Goal: Task Accomplishment & Management: Complete application form

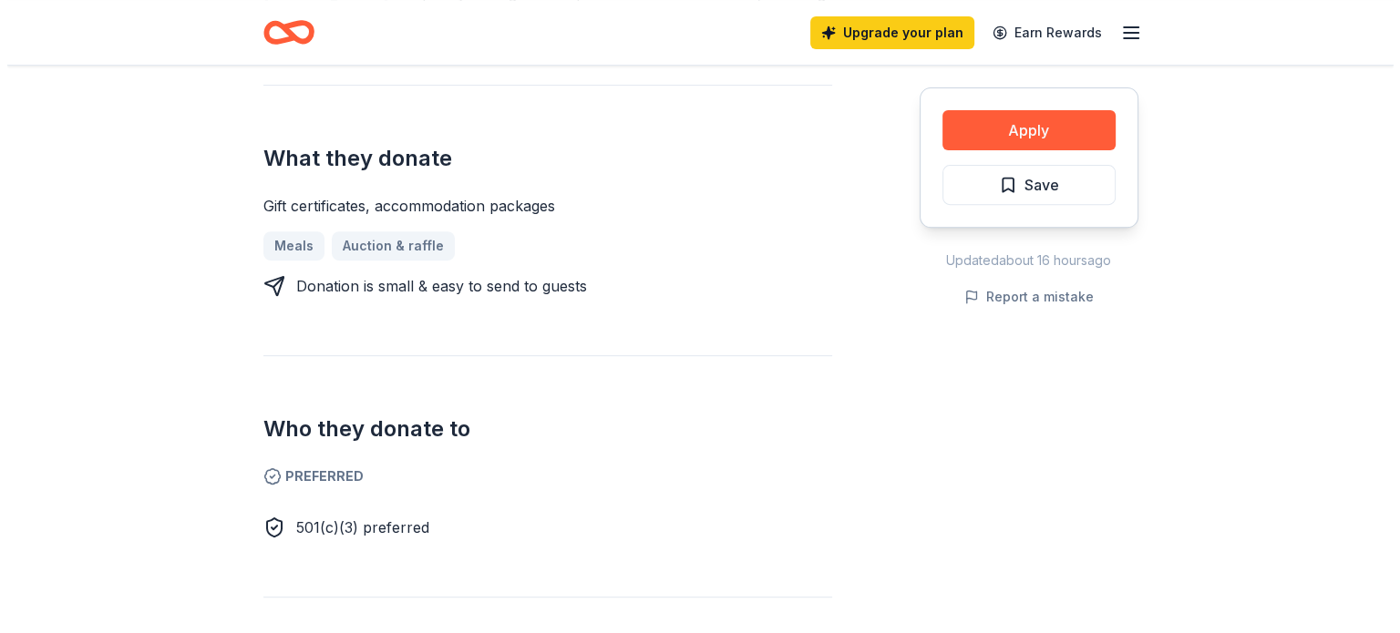
scroll to position [456, 0]
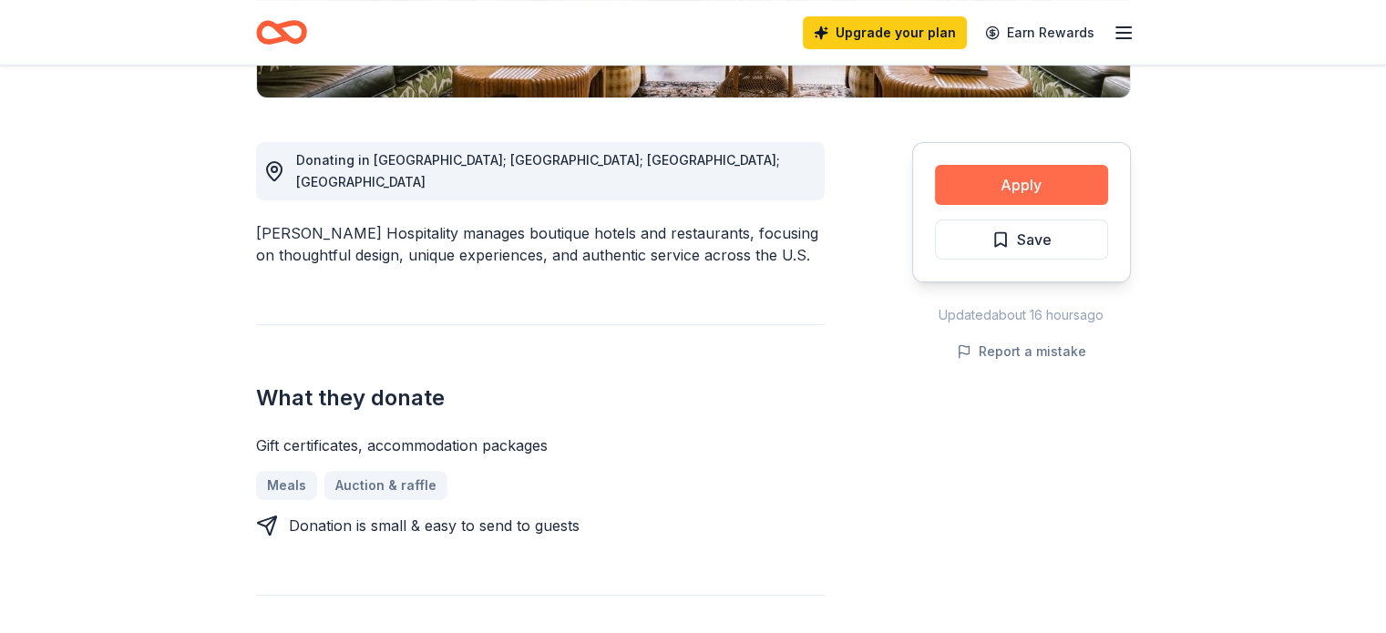
click at [967, 184] on button "Apply" at bounding box center [1021, 185] width 173 height 40
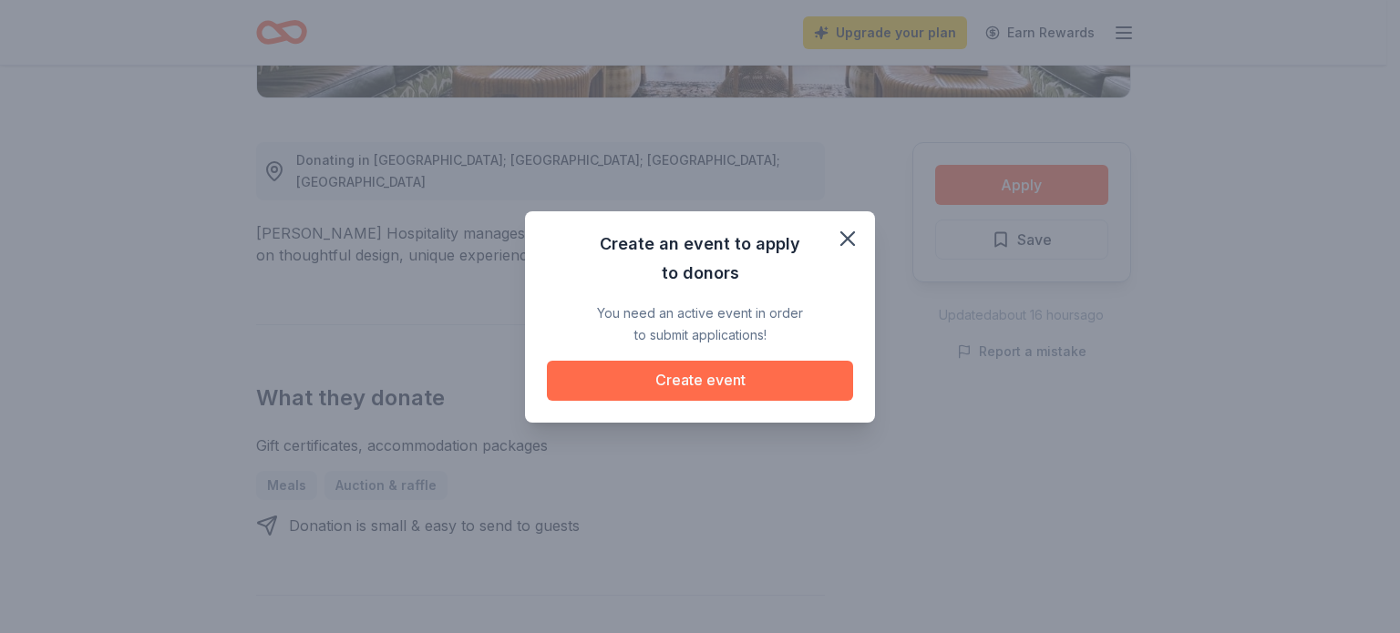
click at [634, 372] on button "Create event" at bounding box center [700, 381] width 306 height 40
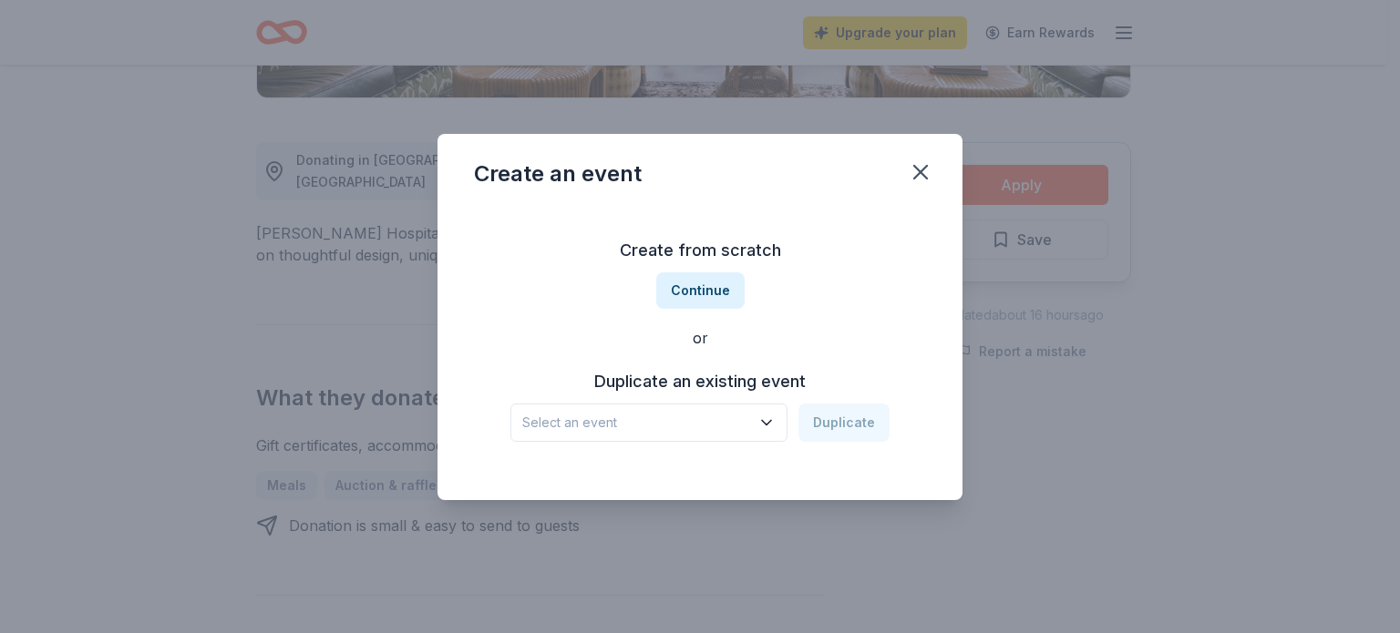
click at [732, 418] on span "Select an event" at bounding box center [636, 423] width 228 height 22
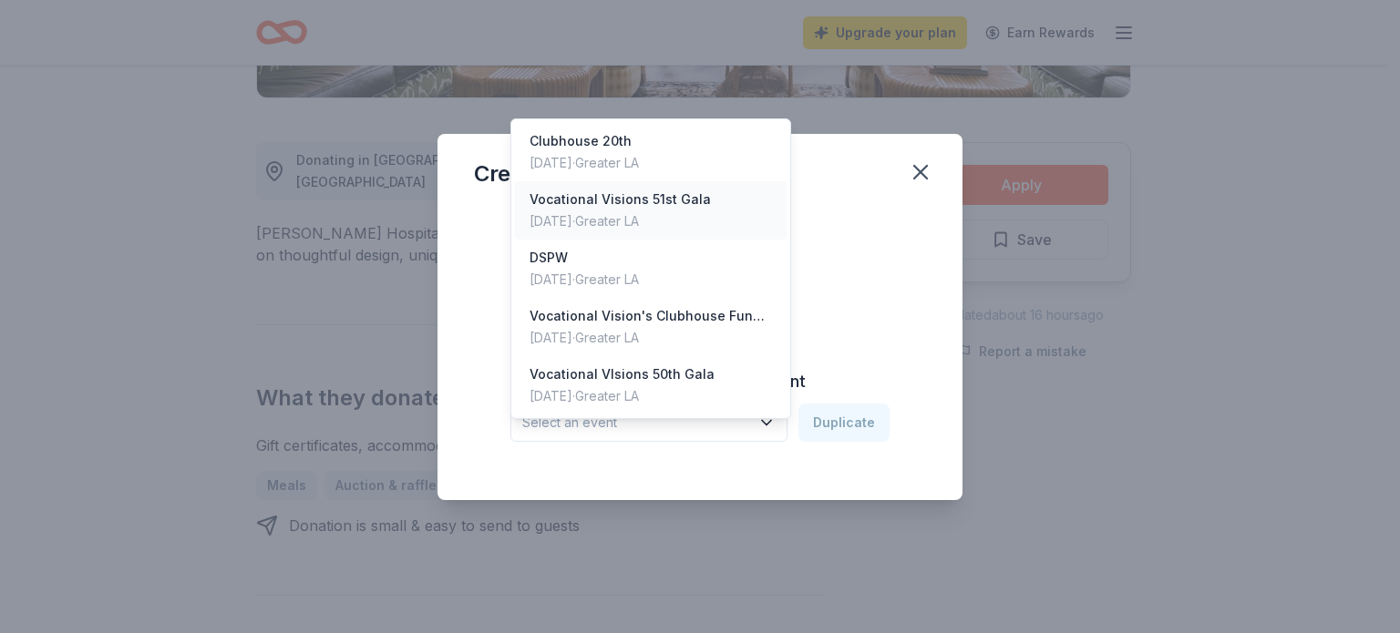
click at [679, 211] on div "[DATE] · Greater LA" at bounding box center [620, 222] width 181 height 22
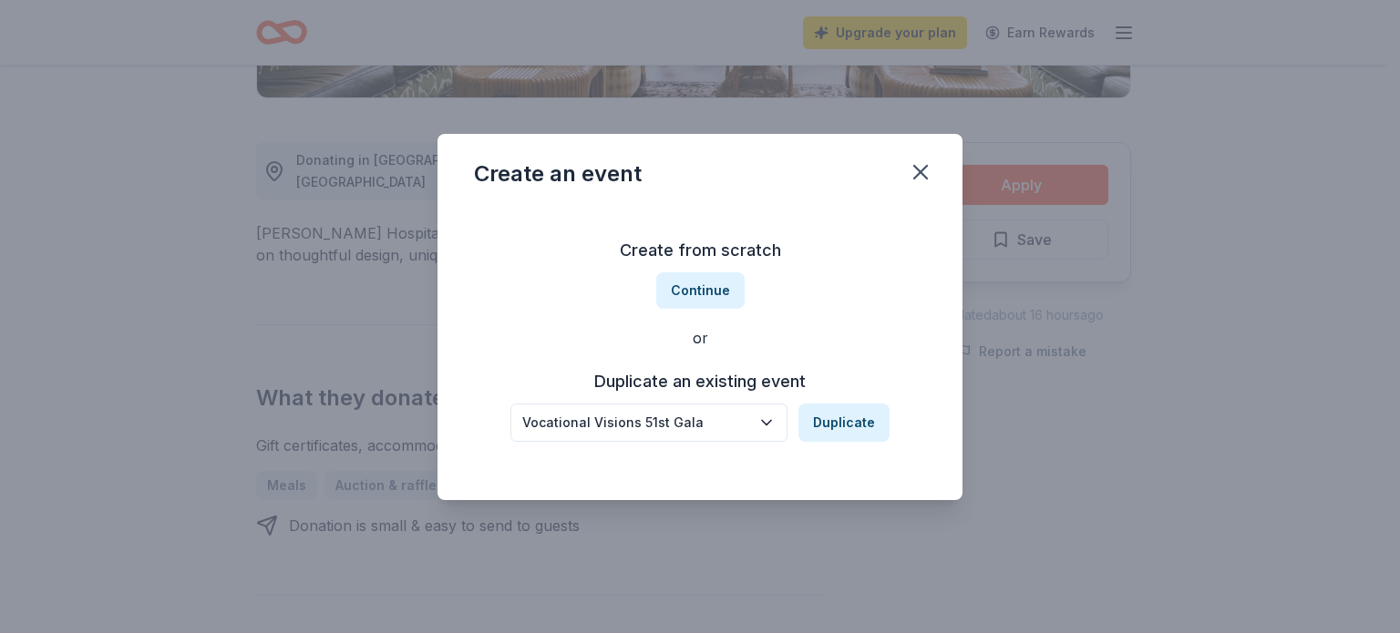
drag, startPoint x: 922, startPoint y: 166, endPoint x: 834, endPoint y: 302, distance: 162.1
click at [865, 229] on div "Create an event Create from scratch Continue or Duplicate an existing event Voc…" at bounding box center [700, 317] width 525 height 366
click at [824, 432] on button "Duplicate" at bounding box center [843, 423] width 91 height 38
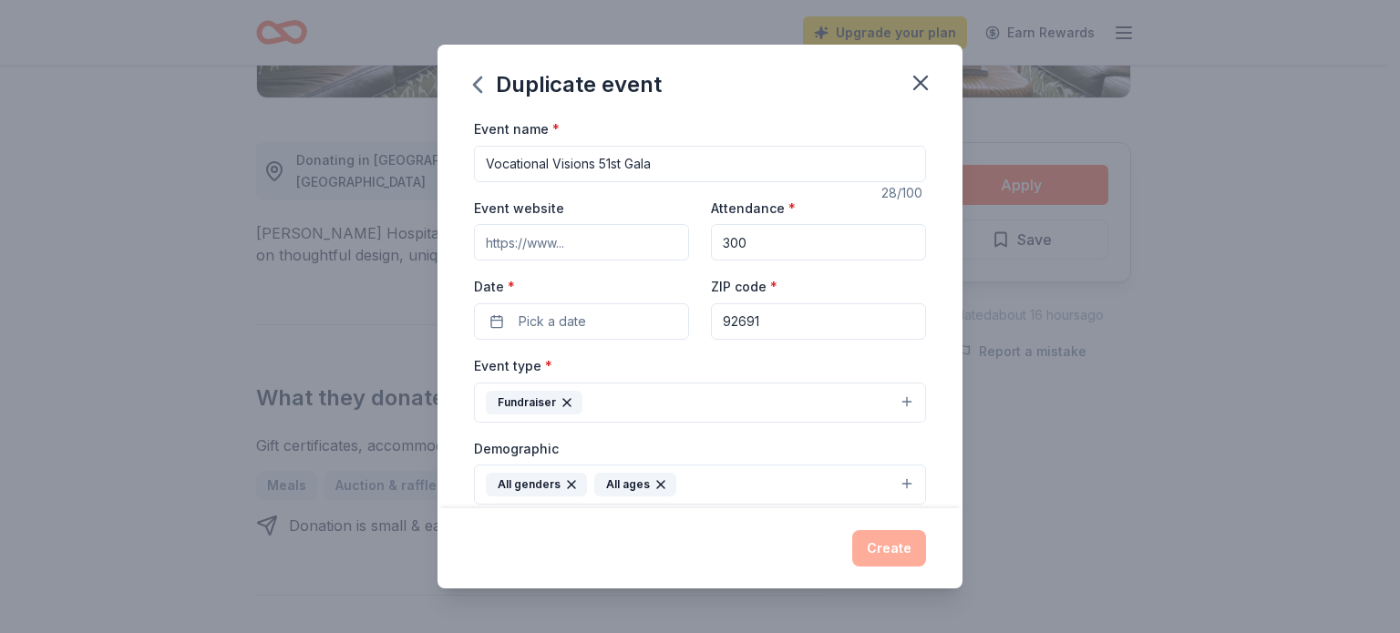
click at [603, 157] on input "Vocational Visions 51st Gala" at bounding box center [700, 164] width 452 height 36
type input "Vocational Visions 52nd Gala"
click at [623, 324] on button "Pick a date" at bounding box center [581, 322] width 215 height 36
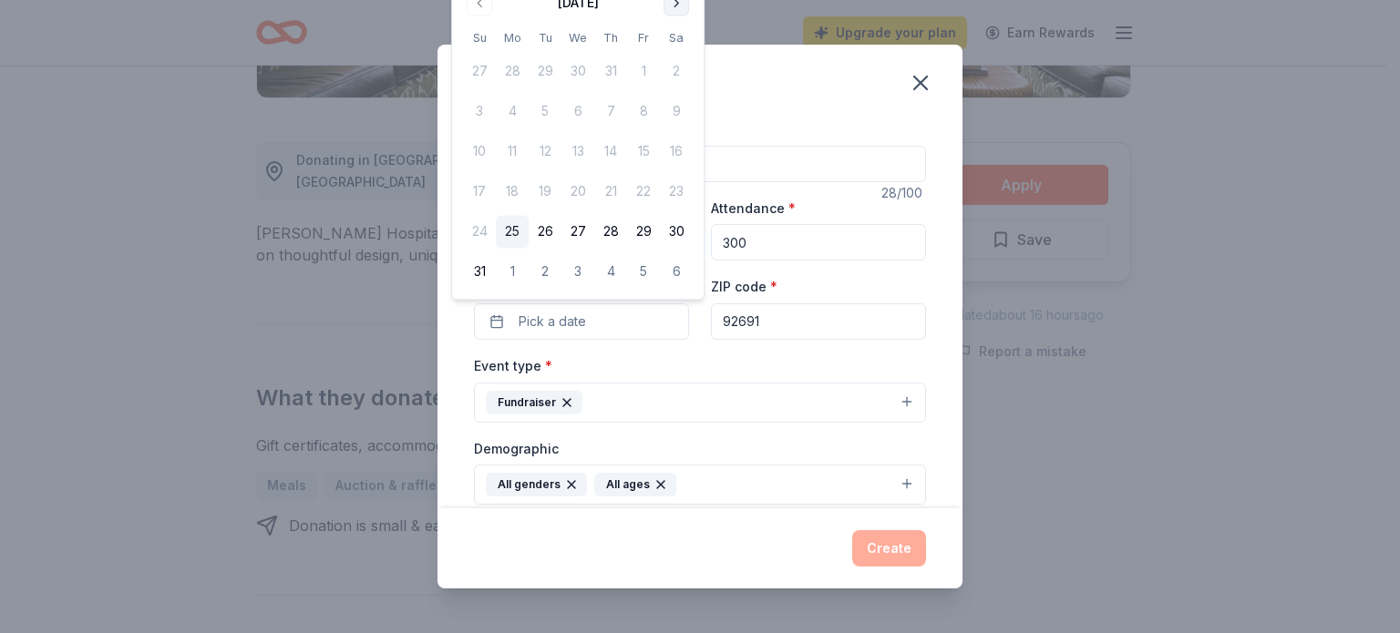
click at [675, 1] on button "Go to next month" at bounding box center [677, 3] width 26 height 26
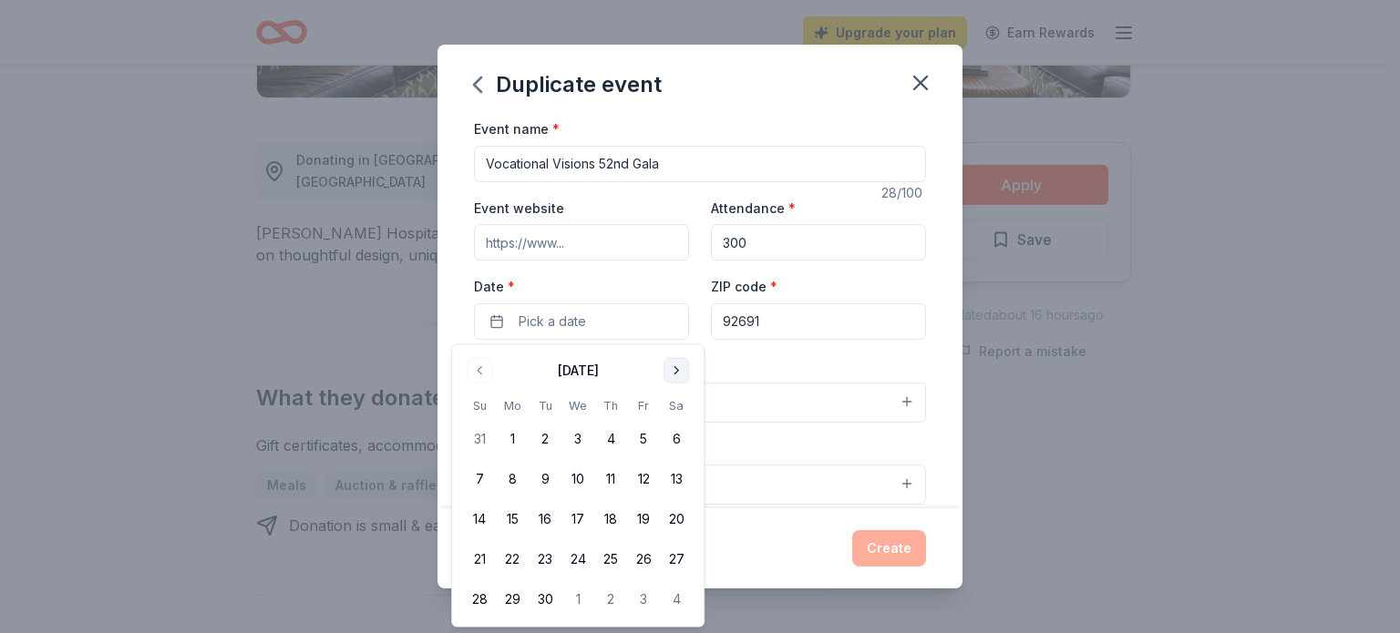
click at [674, 369] on button "Go to next month" at bounding box center [677, 371] width 26 height 26
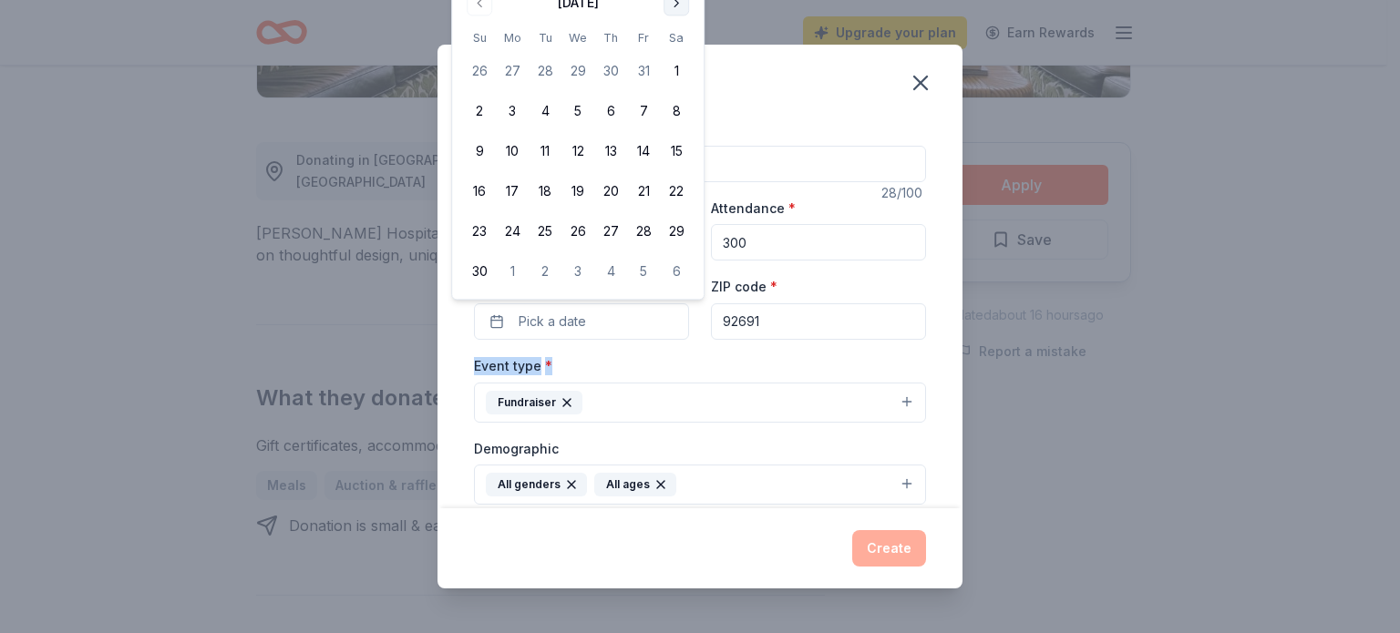
click at [674, 369] on div "Event type * Fundraiser" at bounding box center [700, 389] width 452 height 68
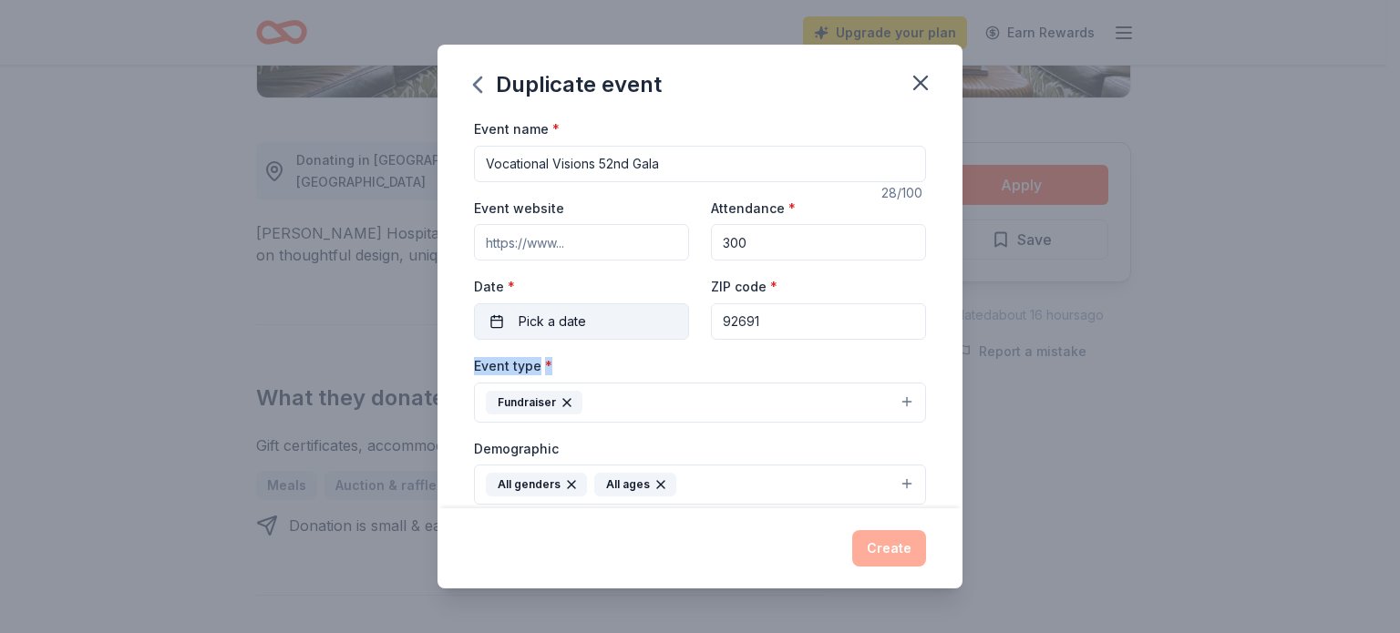
click at [602, 328] on button "Pick a date" at bounding box center [581, 322] width 215 height 36
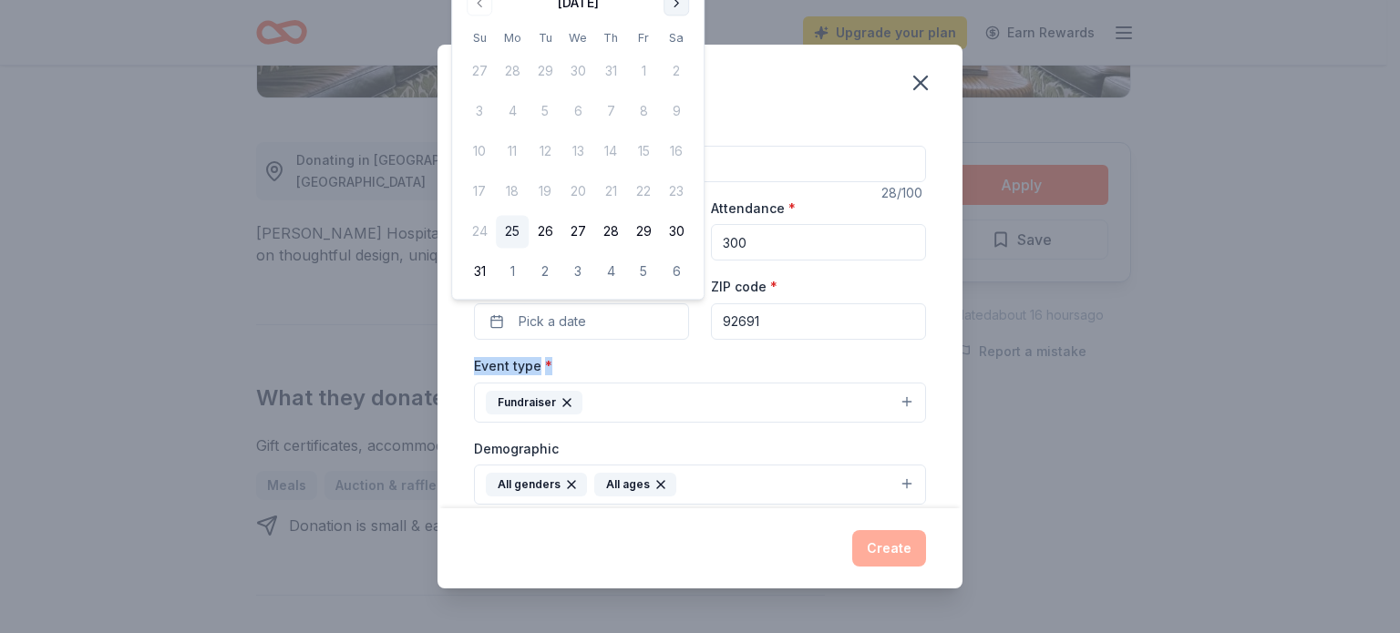
click at [670, 6] on button "Go to next month" at bounding box center [677, 3] width 26 height 26
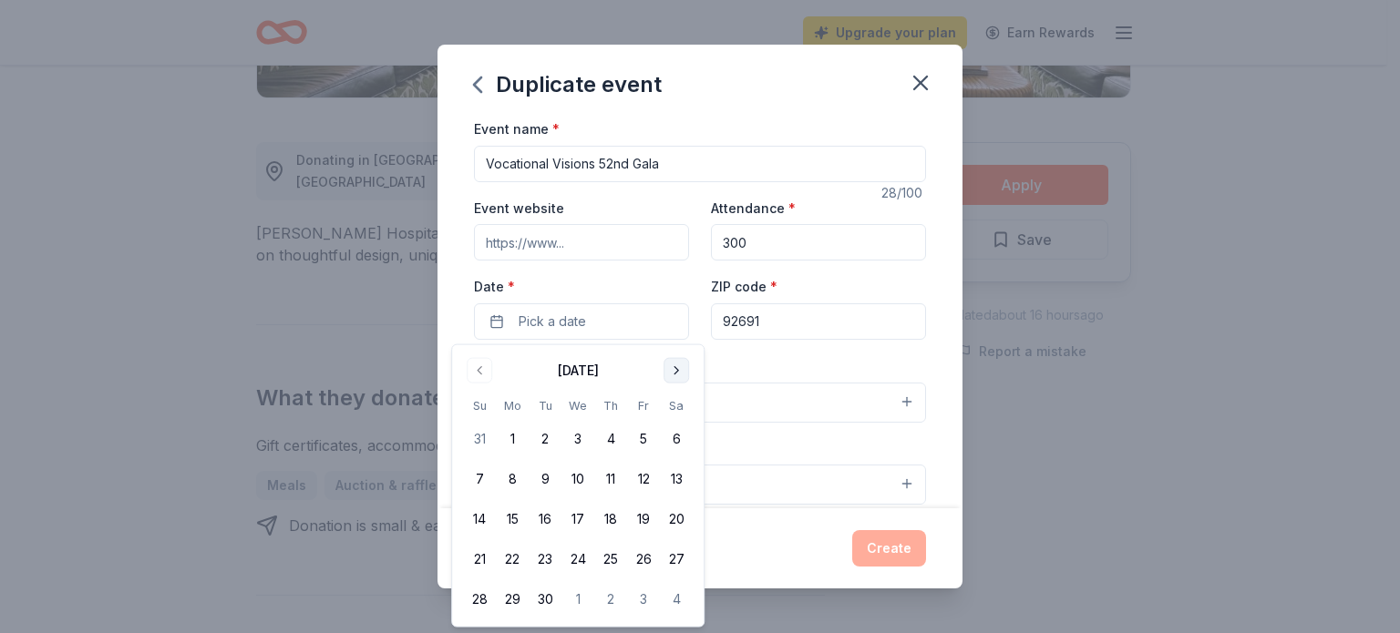
click at [673, 367] on button "Go to next month" at bounding box center [677, 371] width 26 height 26
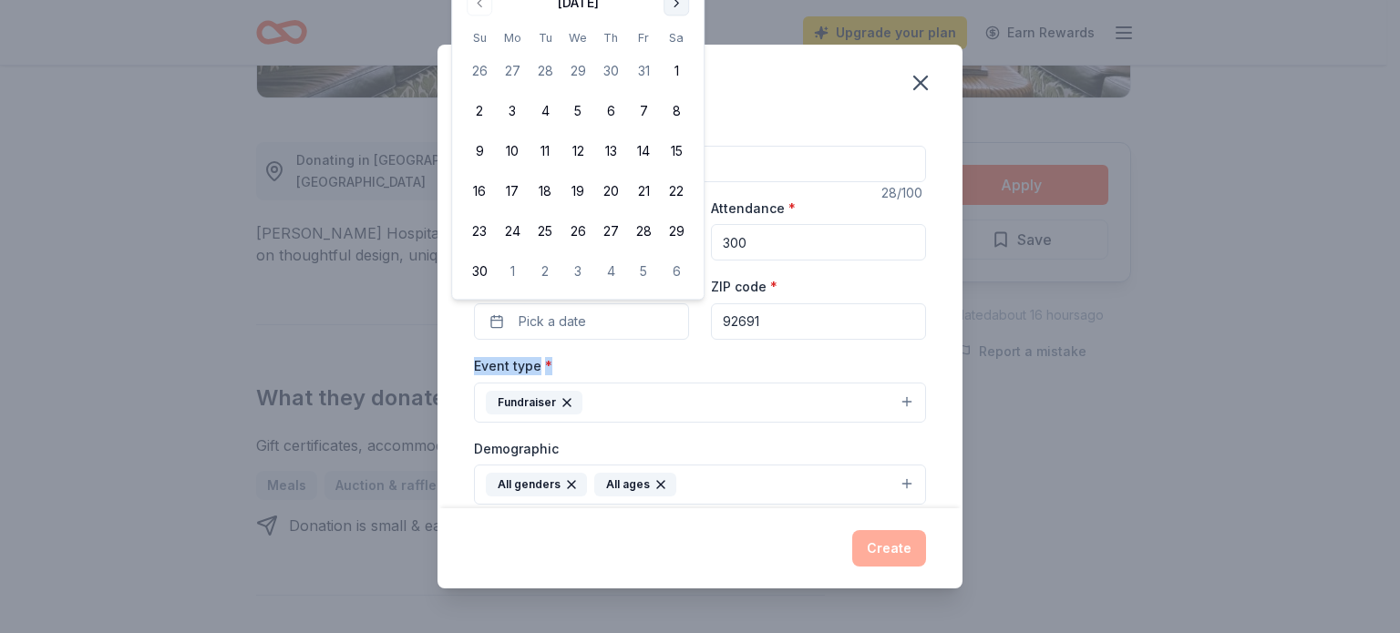
click at [671, 0] on button "Go to next month" at bounding box center [677, 3] width 26 height 26
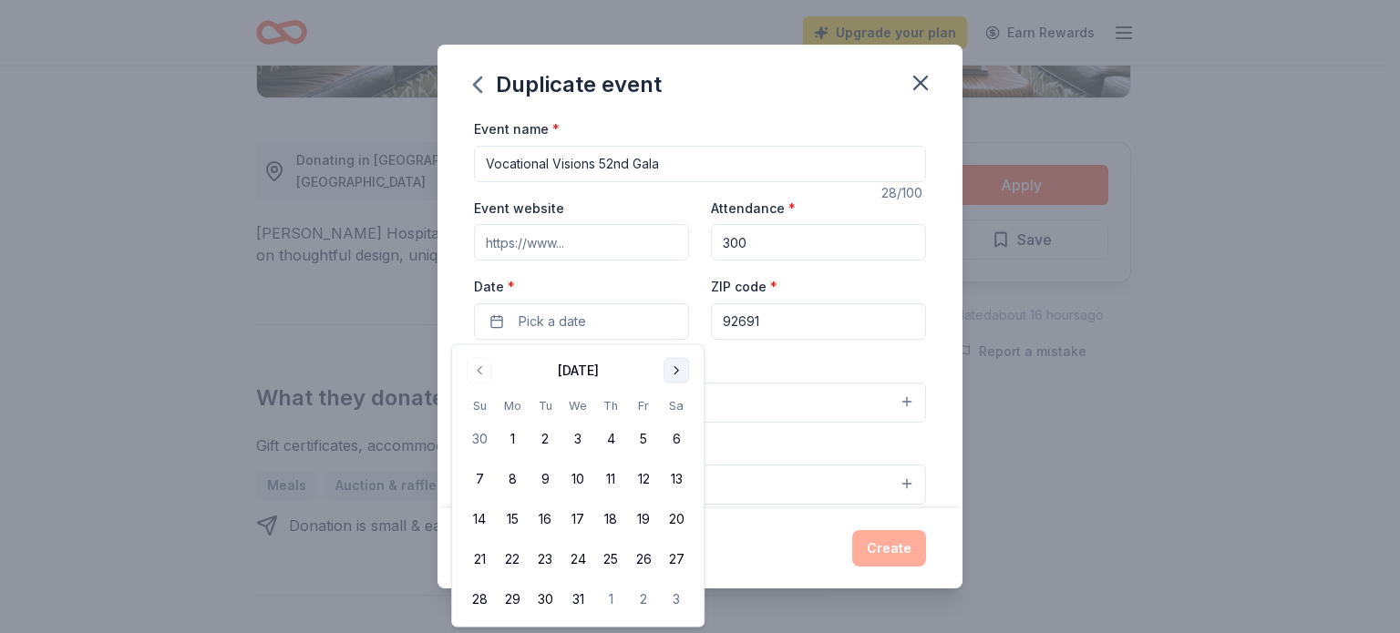
click at [674, 367] on button "Go to next month" at bounding box center [677, 371] width 26 height 26
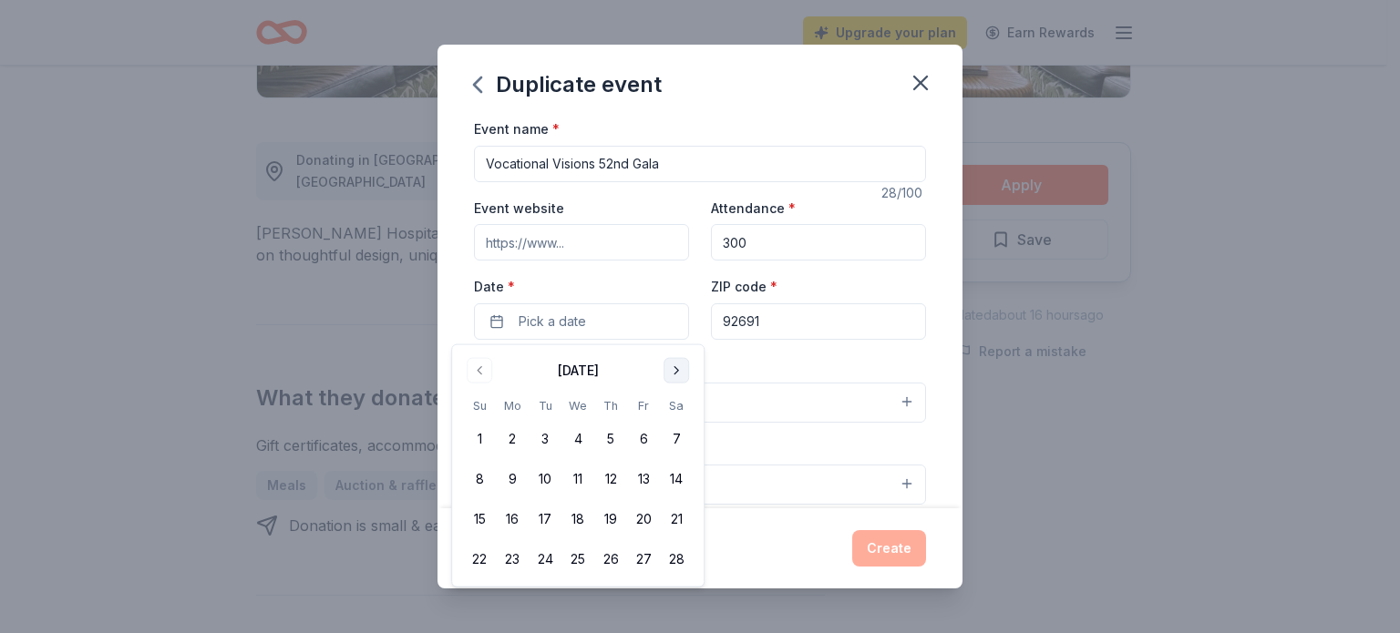
click at [674, 367] on button "Go to next month" at bounding box center [677, 371] width 26 height 26
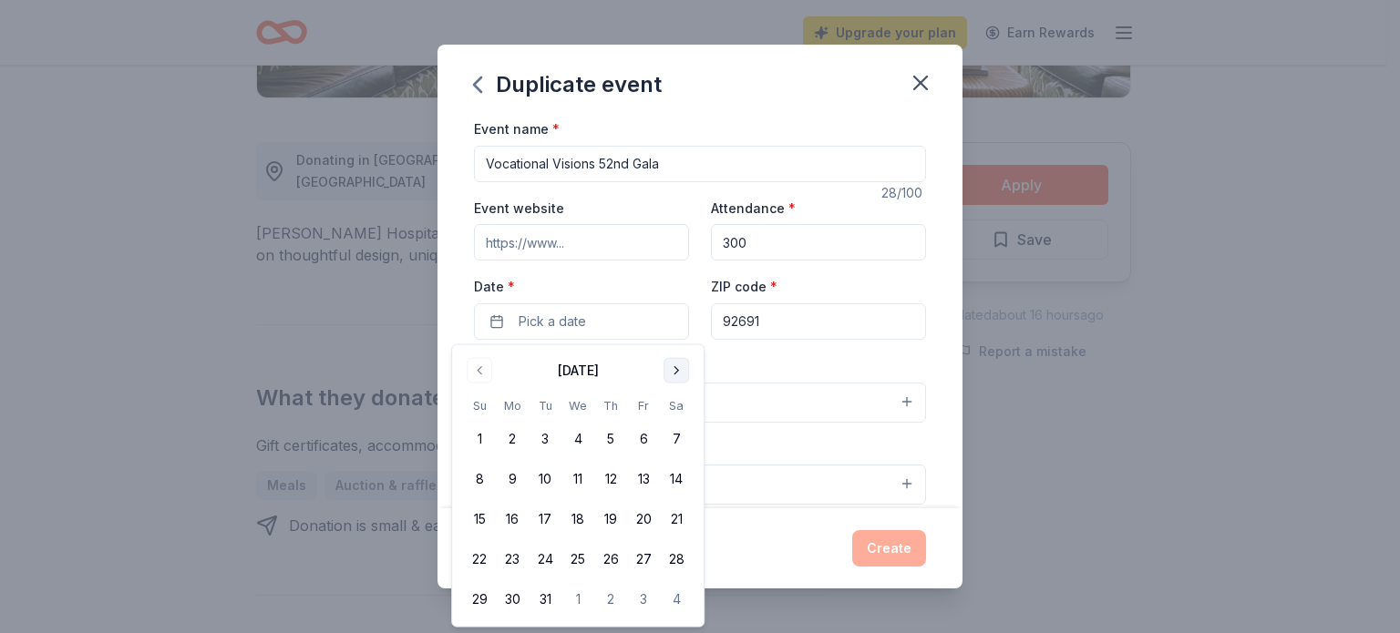
click at [674, 367] on button "Go to next month" at bounding box center [677, 371] width 26 height 26
click at [675, 555] on button "25" at bounding box center [676, 559] width 33 height 33
click at [761, 366] on div "Event type * Fundraiser" at bounding box center [700, 389] width 452 height 68
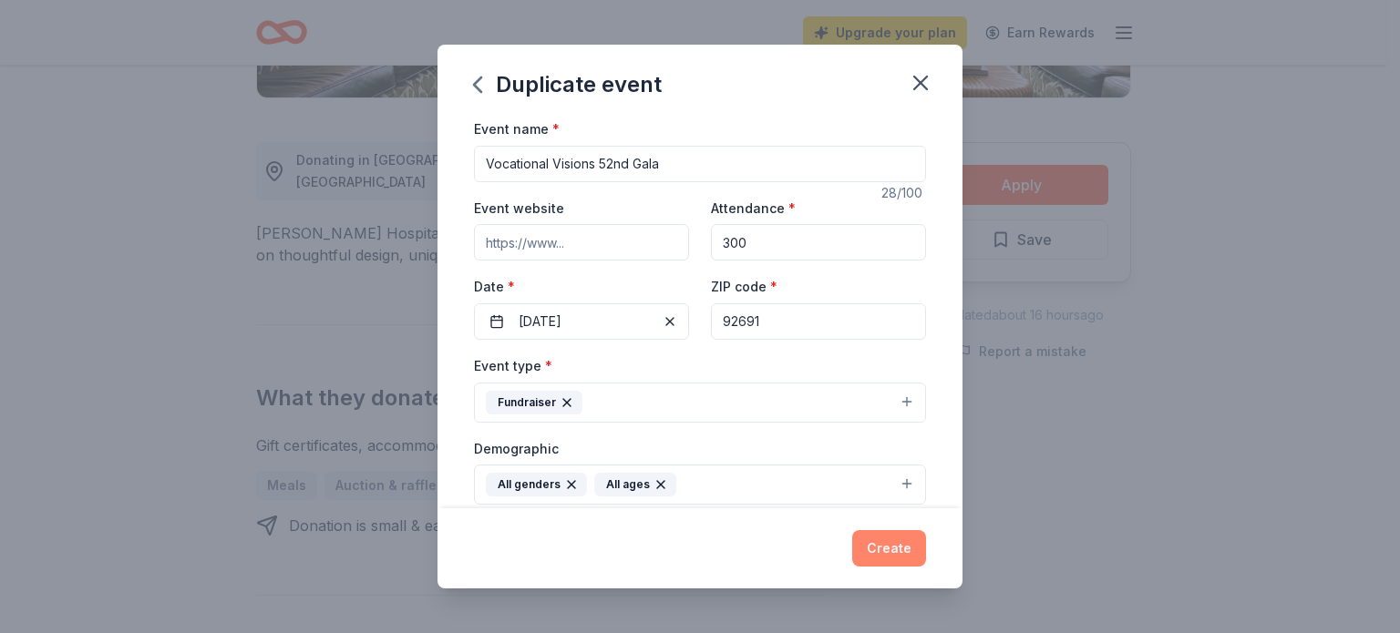
click at [890, 549] on button "Create" at bounding box center [889, 548] width 74 height 36
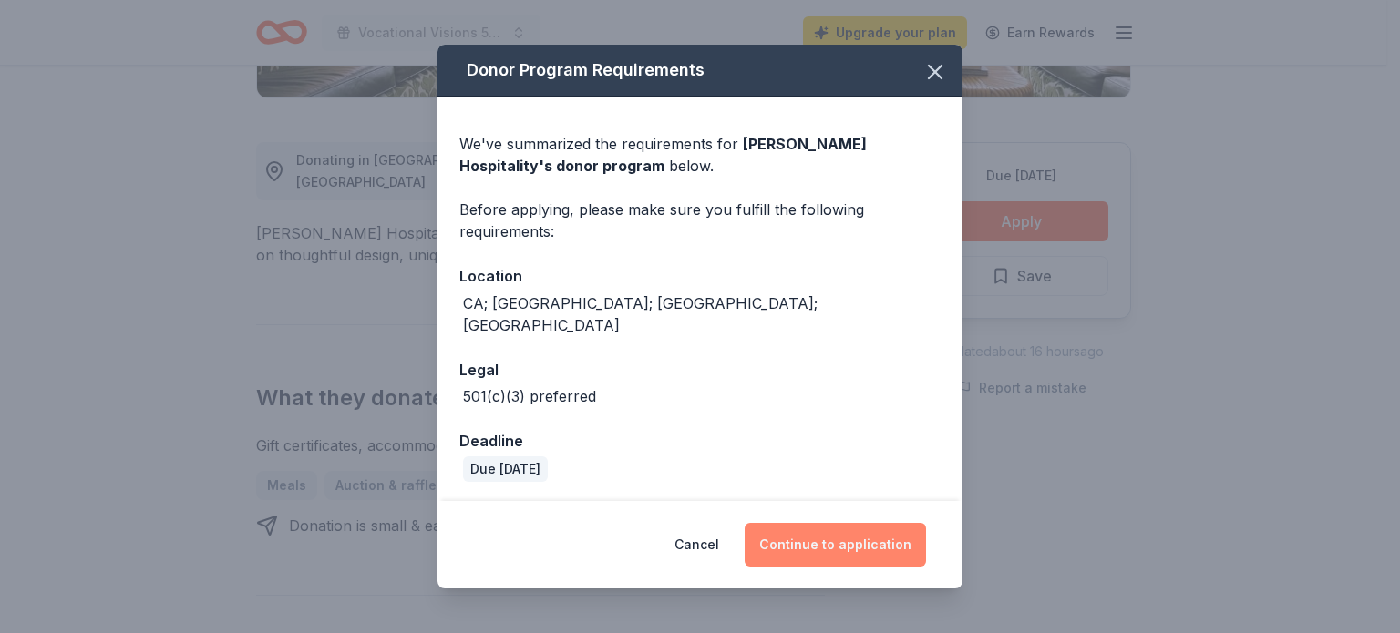
click at [817, 531] on button "Continue to application" at bounding box center [835, 545] width 181 height 44
